Goal: Find specific page/section: Find specific page/section

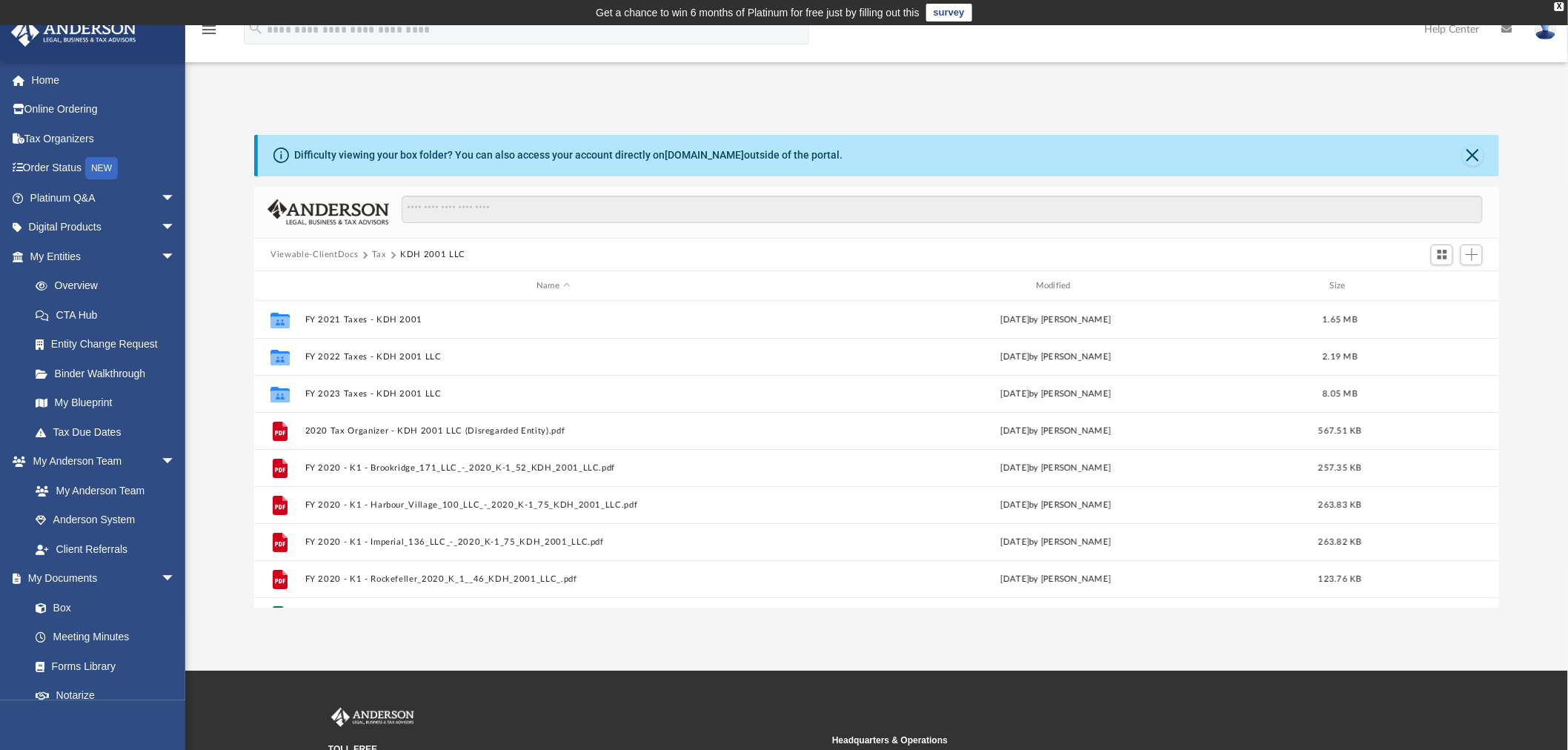
click at [324, 248] on button "Viewable-ClientDocs" at bounding box center [314, 255] width 87 height 14
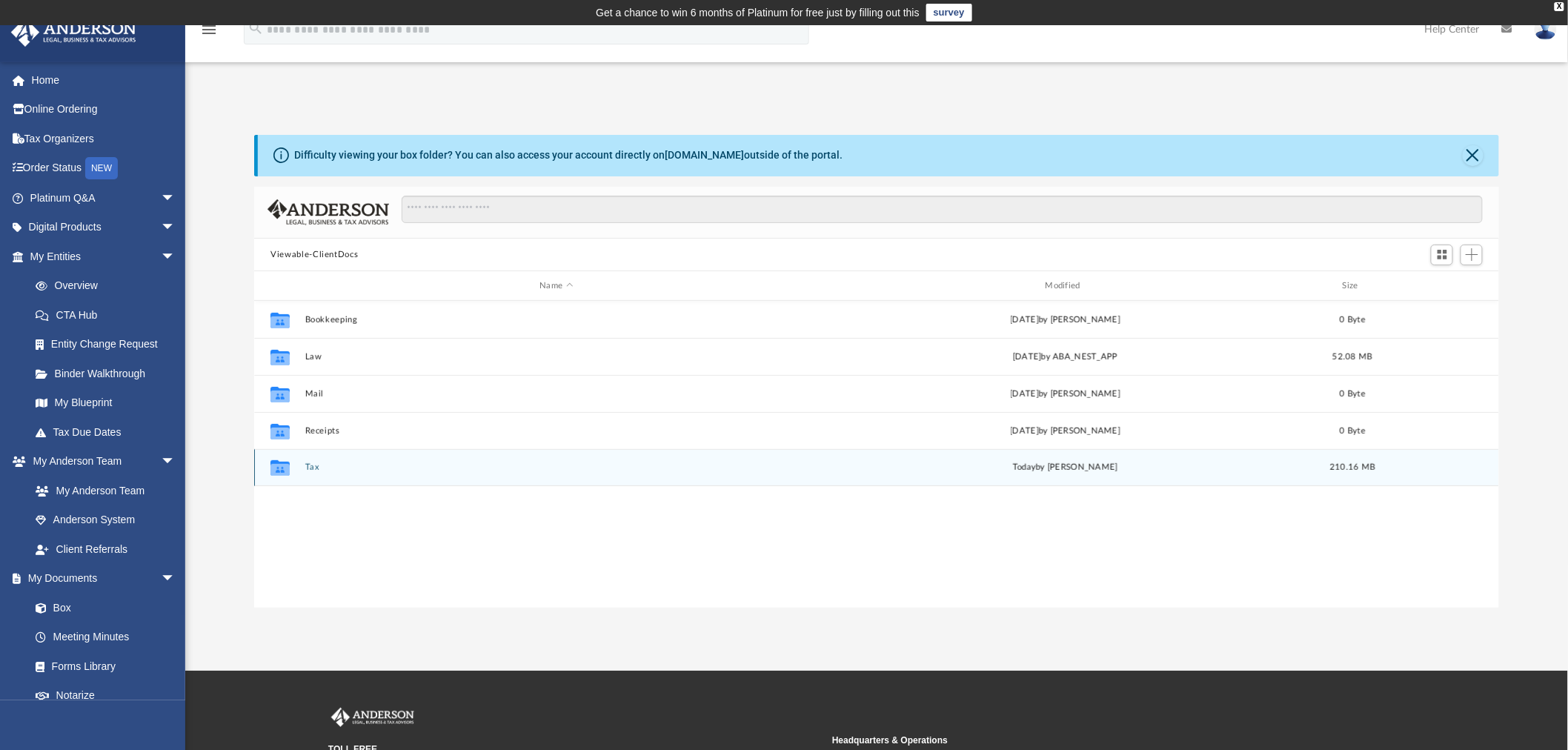
click at [315, 465] on button "Tax" at bounding box center [557, 468] width 502 height 10
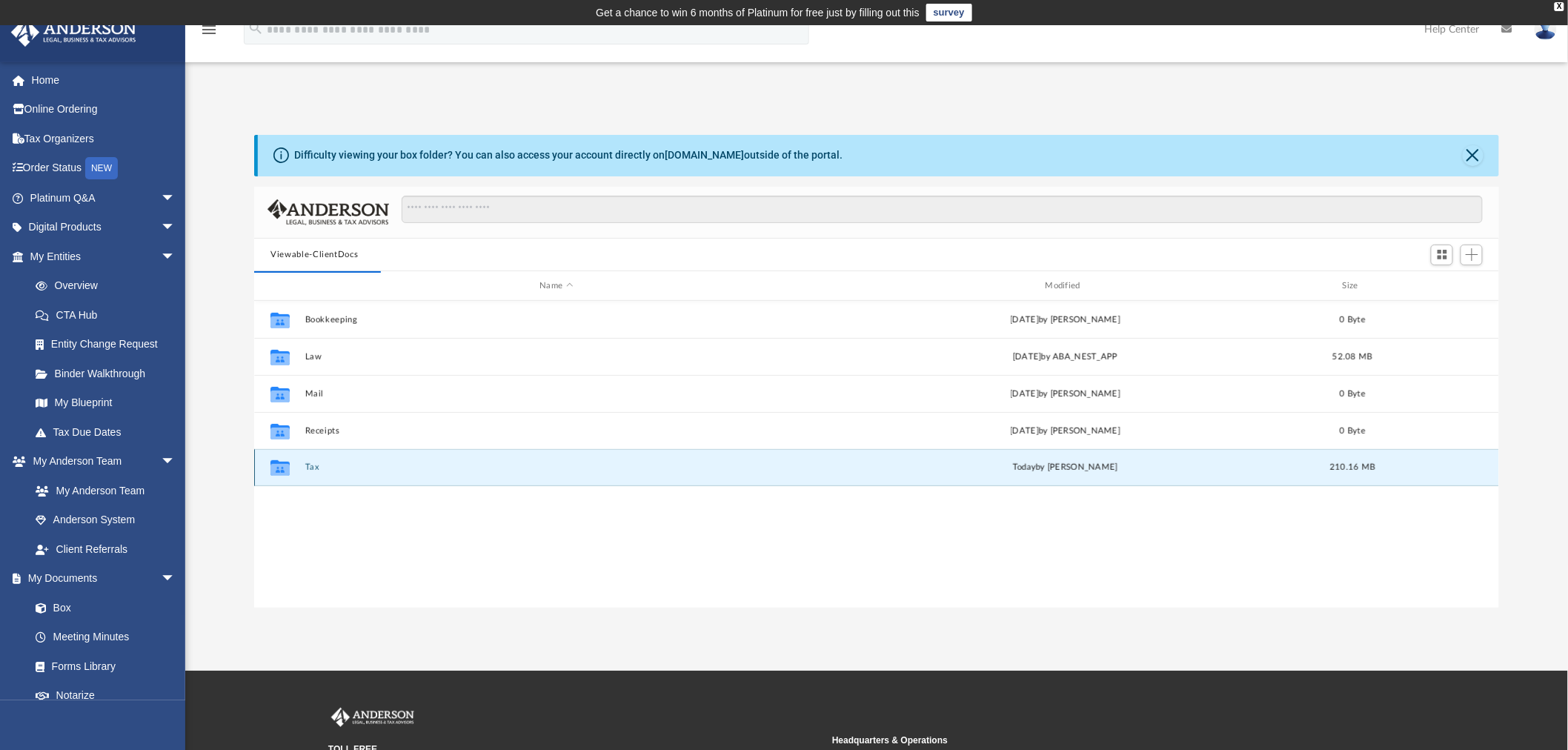
click at [315, 470] on button "Tax" at bounding box center [557, 468] width 502 height 10
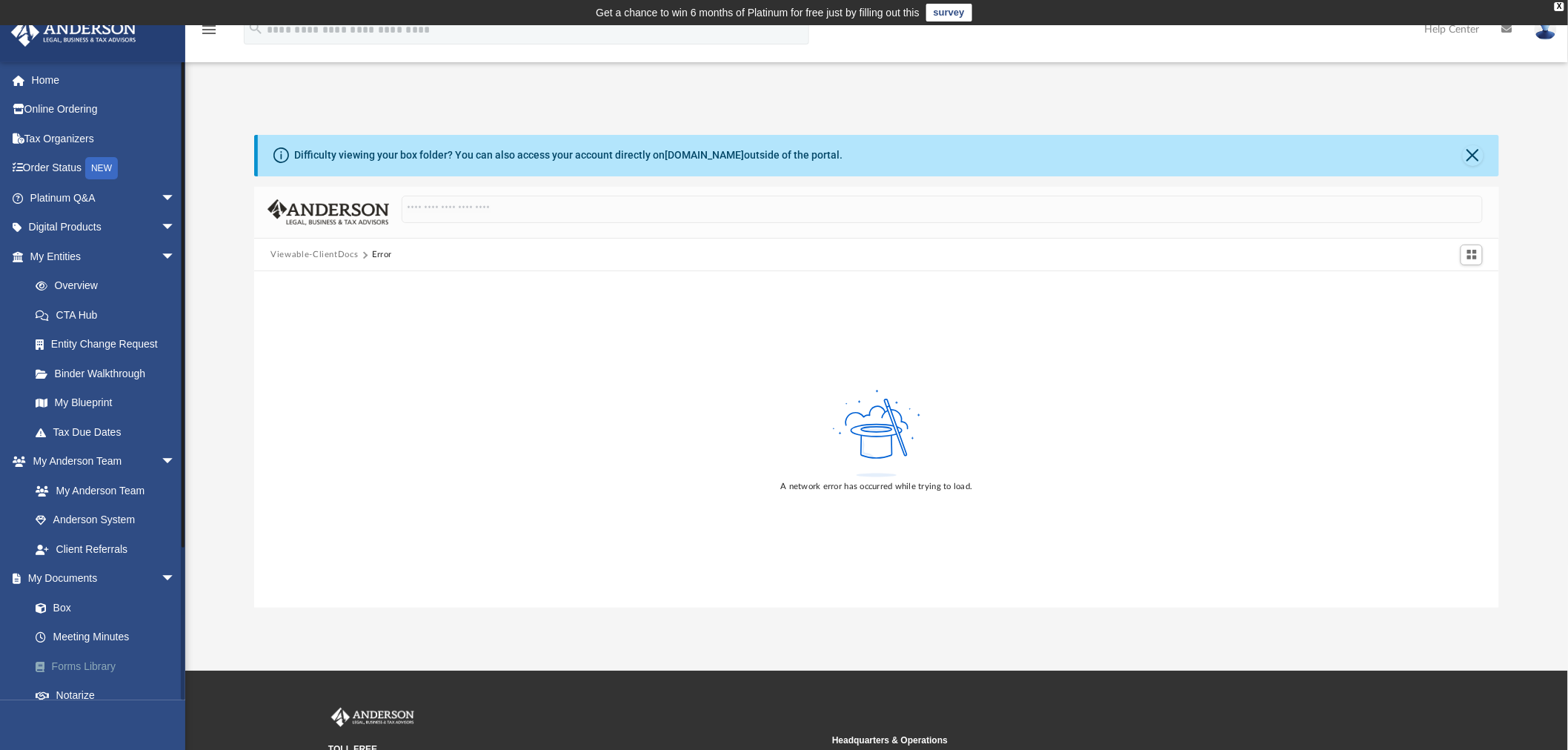
click at [82, 663] on link "Forms Library" at bounding box center [109, 667] width 177 height 30
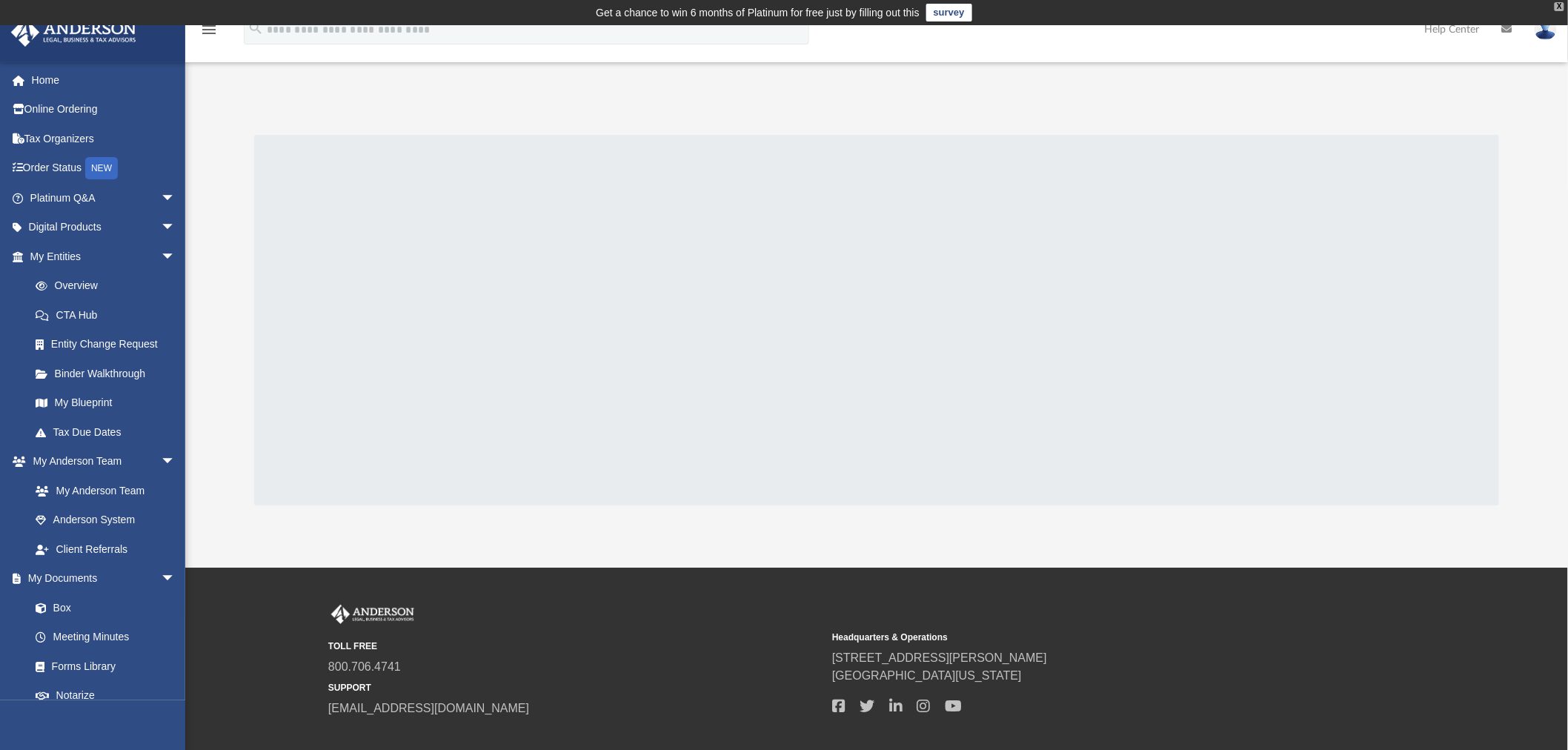
click at [1559, 4] on div "X" at bounding box center [1559, 6] width 10 height 9
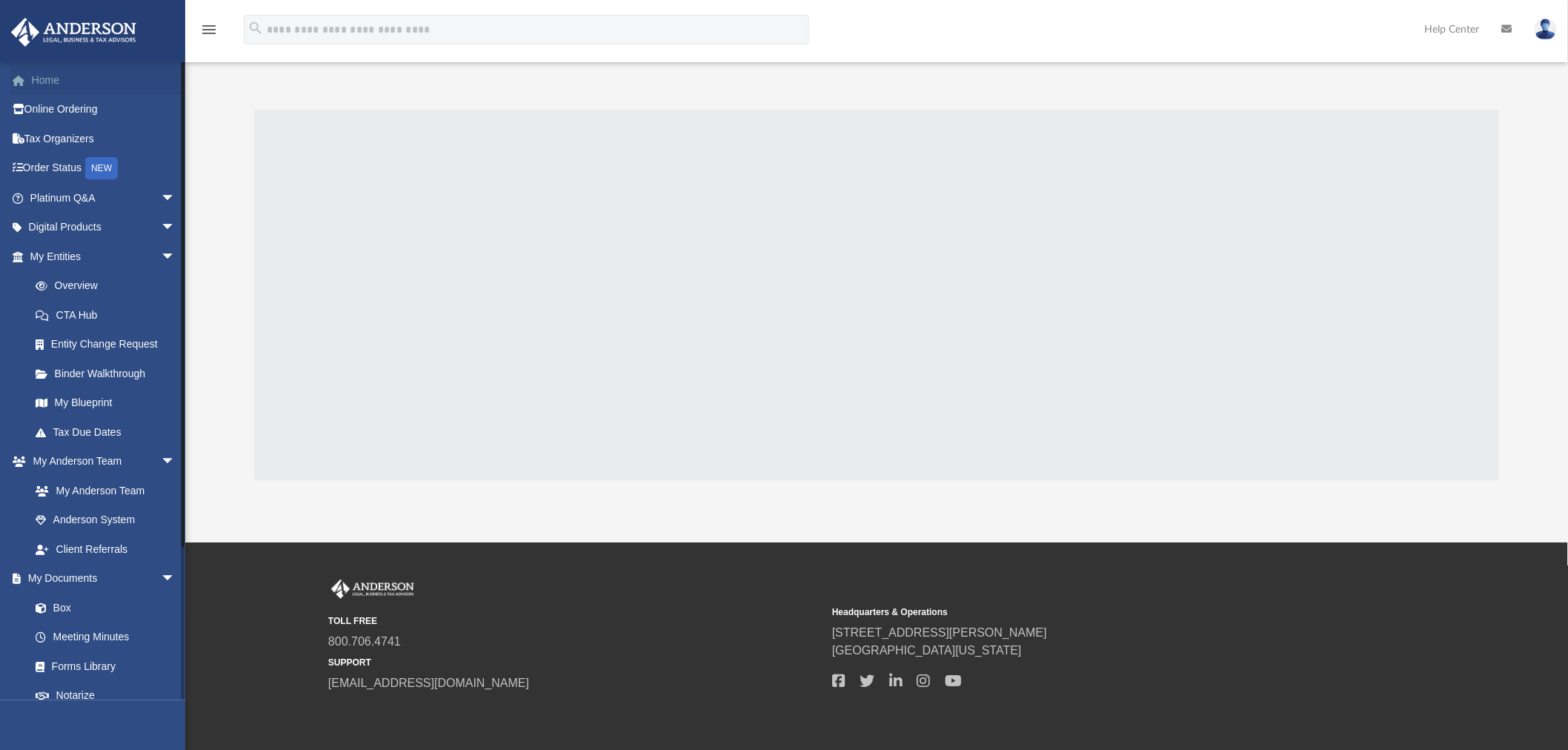
click at [43, 86] on link "Home" at bounding box center [103, 80] width 188 height 30
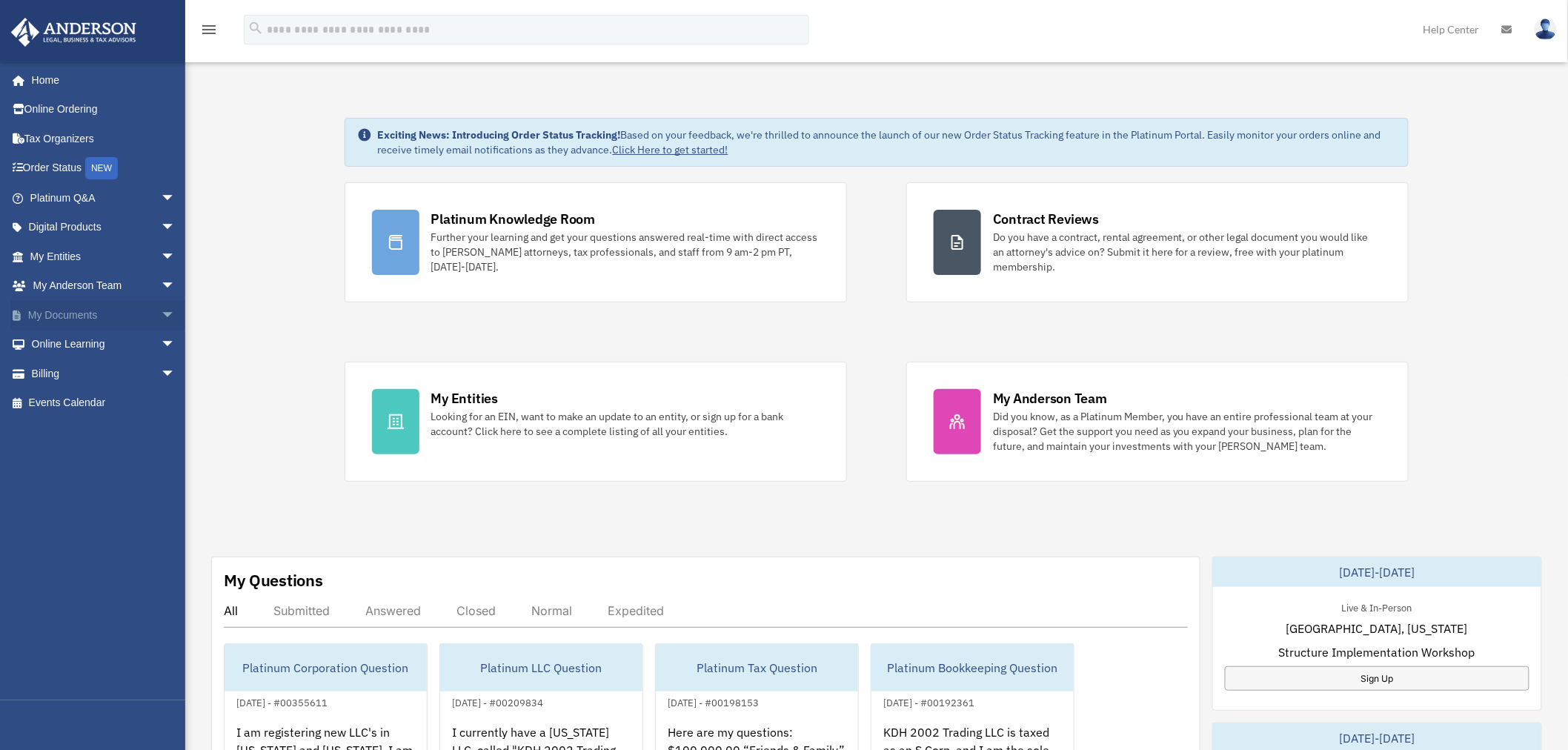
click at [87, 308] on link "My Documents arrow_drop_down" at bounding box center [103, 315] width 188 height 30
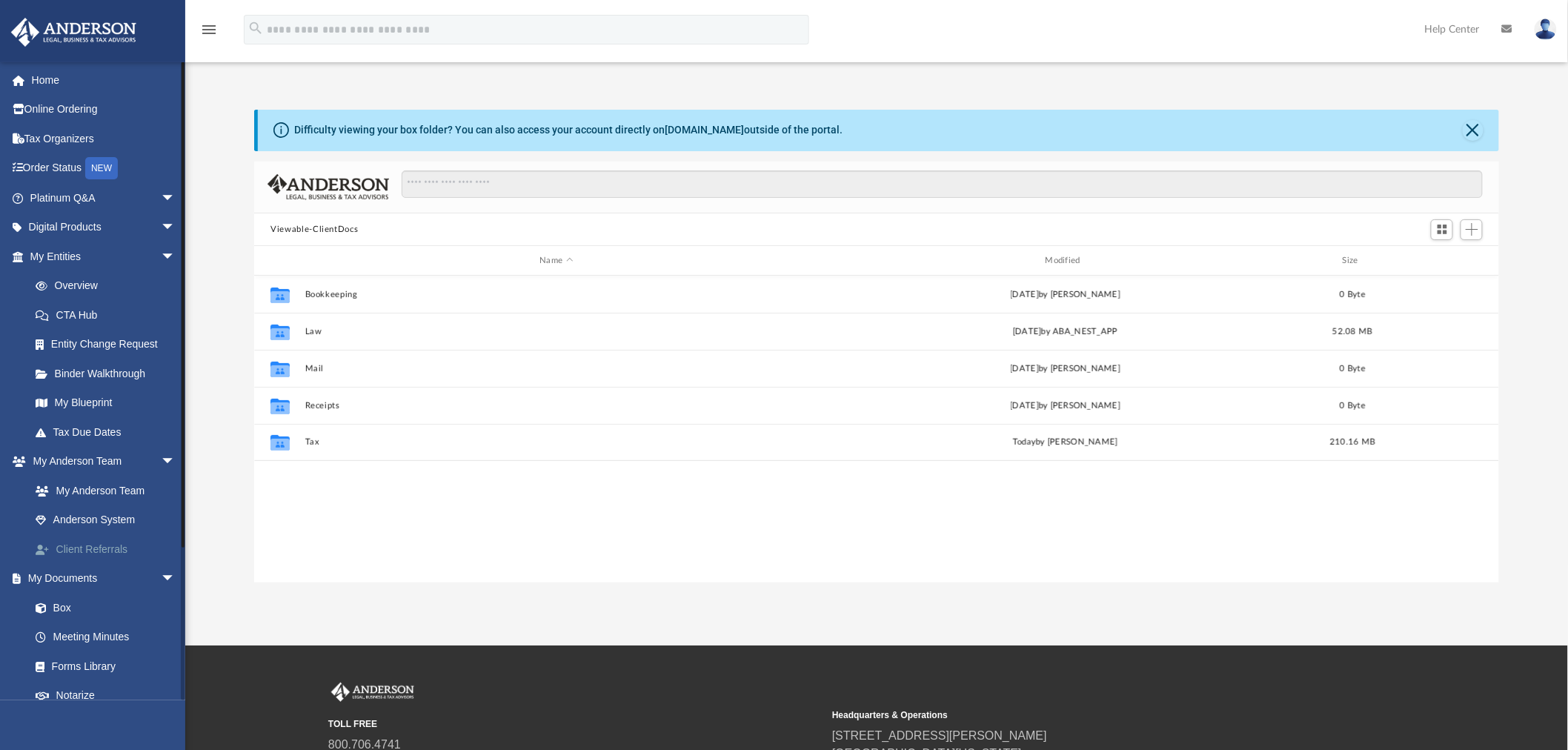
scroll to position [323, 1233]
click at [98, 662] on link "Forms Library" at bounding box center [109, 667] width 177 height 30
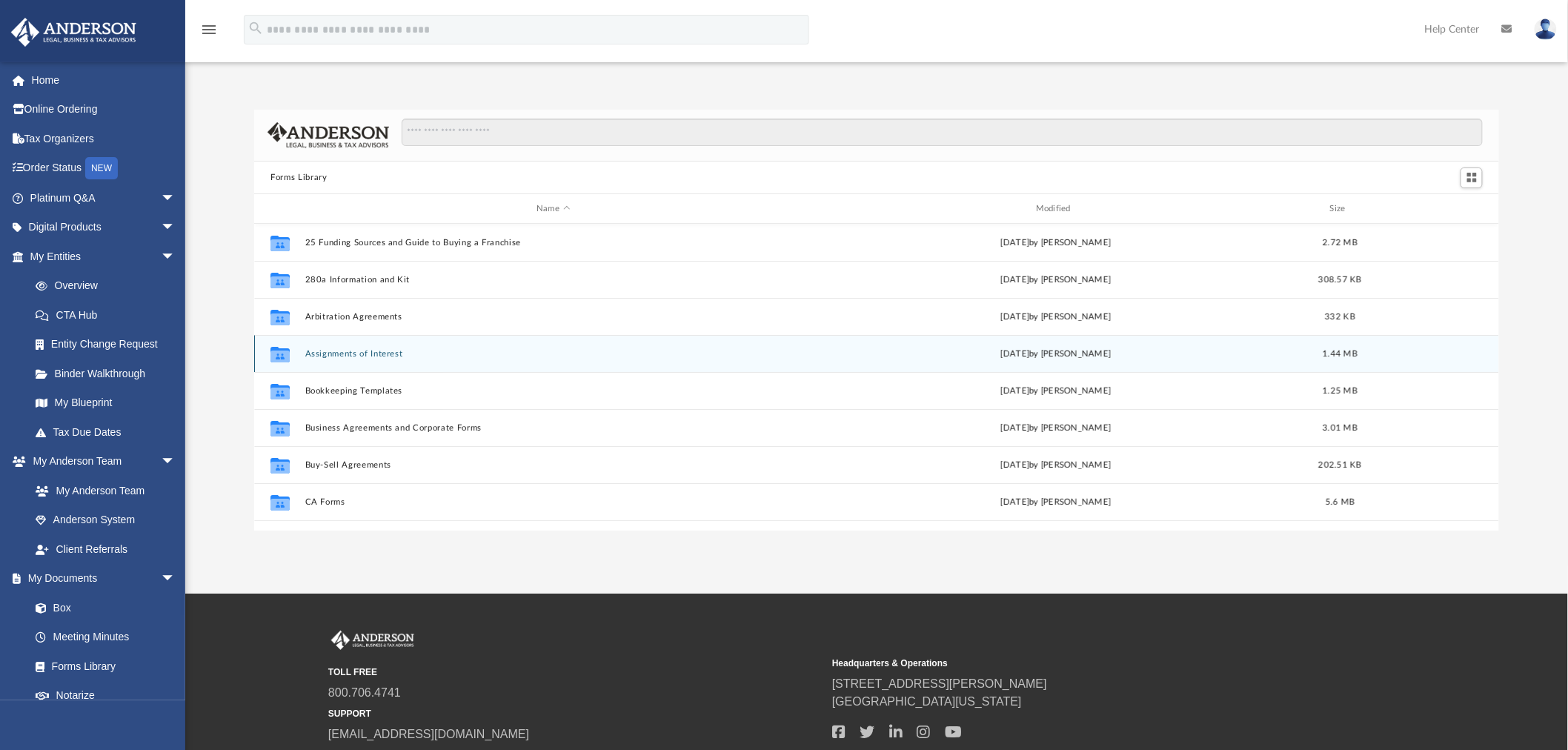
scroll to position [323, 1233]
